Goal: Task Accomplishment & Management: Use online tool/utility

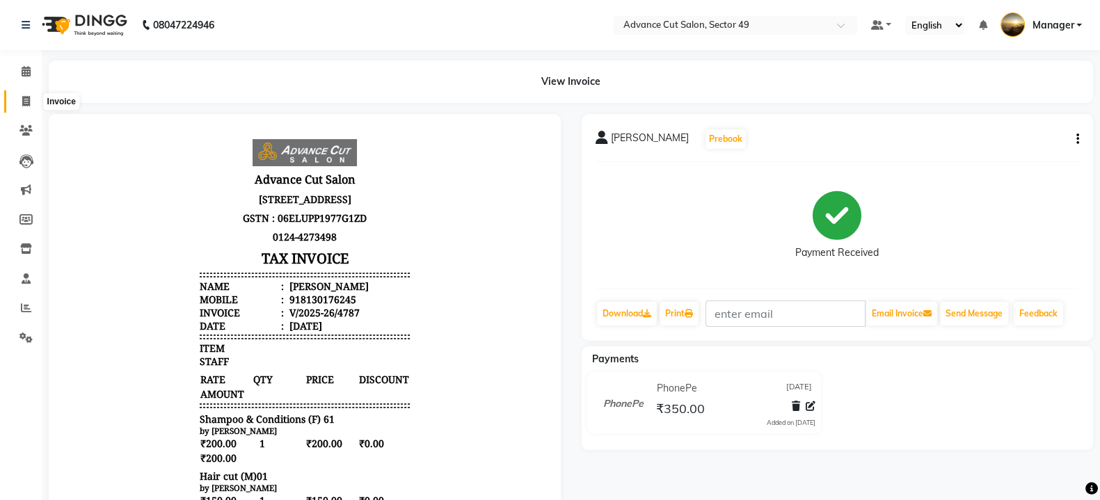
click at [26, 104] on icon at bounding box center [26, 101] width 8 height 10
select select "service"
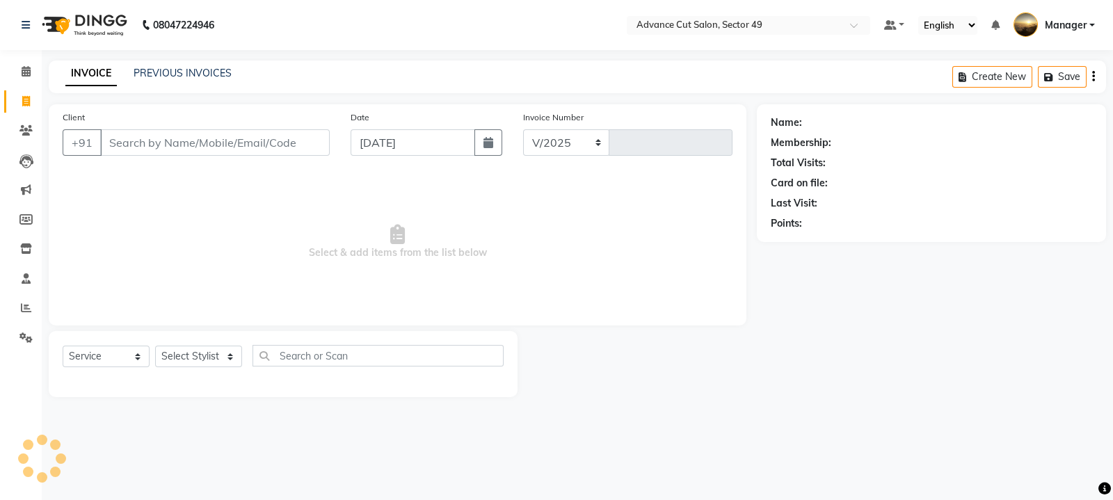
select select "4616"
type input "4788"
click at [178, 67] on link "PREVIOUS INVOICES" at bounding box center [183, 73] width 98 height 13
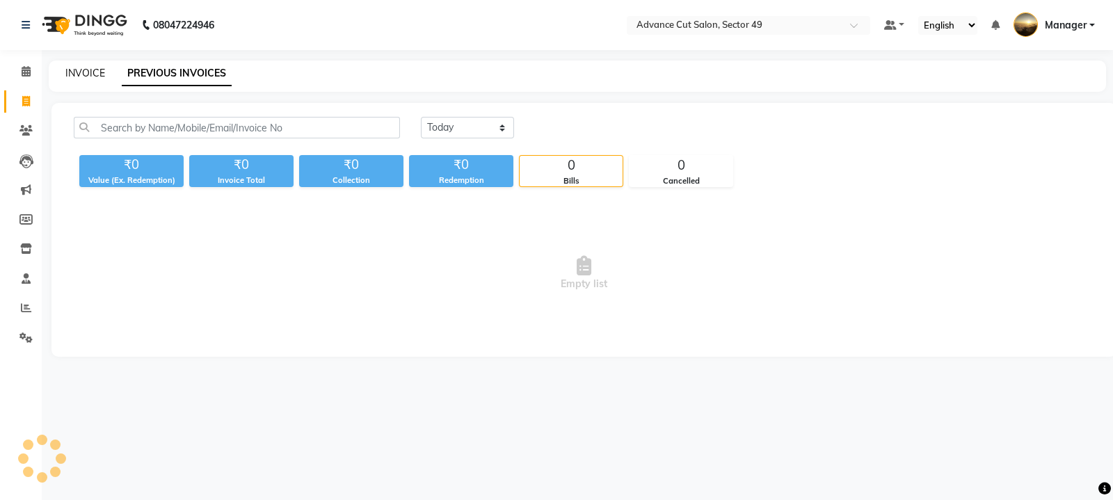
click at [84, 74] on link "INVOICE" at bounding box center [85, 73] width 40 height 13
select select "4616"
select select "service"
